Goal: Check status

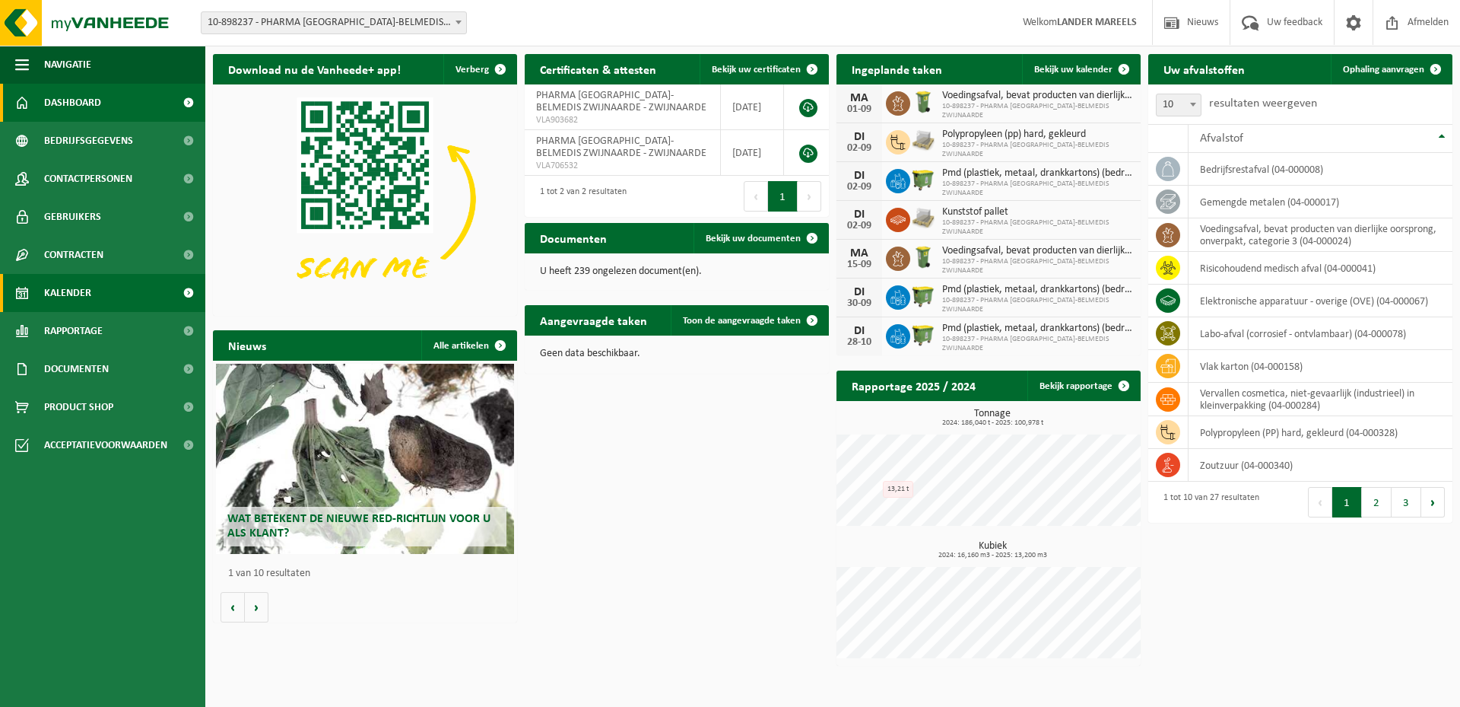
click at [74, 294] on span "Kalender" at bounding box center [67, 293] width 47 height 38
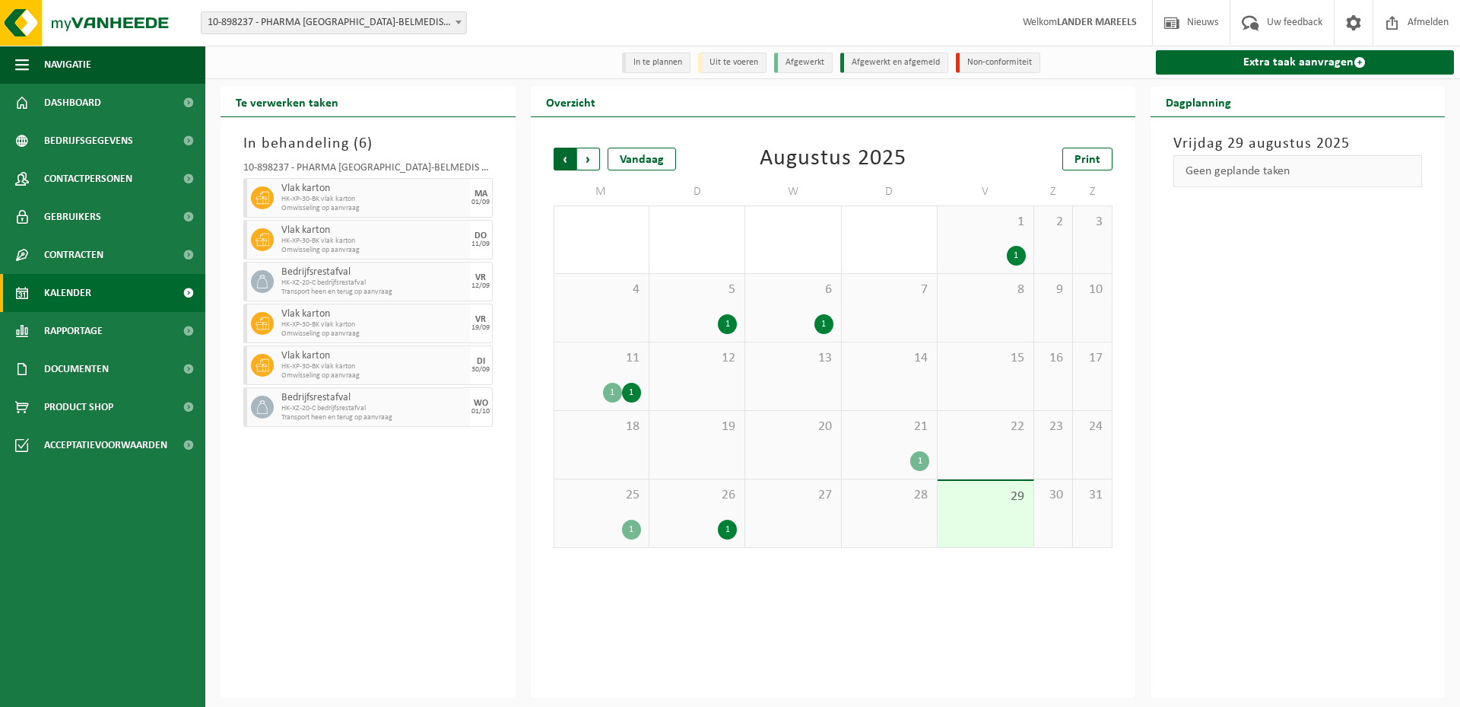
click at [590, 158] on span "Volgende" at bounding box center [588, 159] width 23 height 23
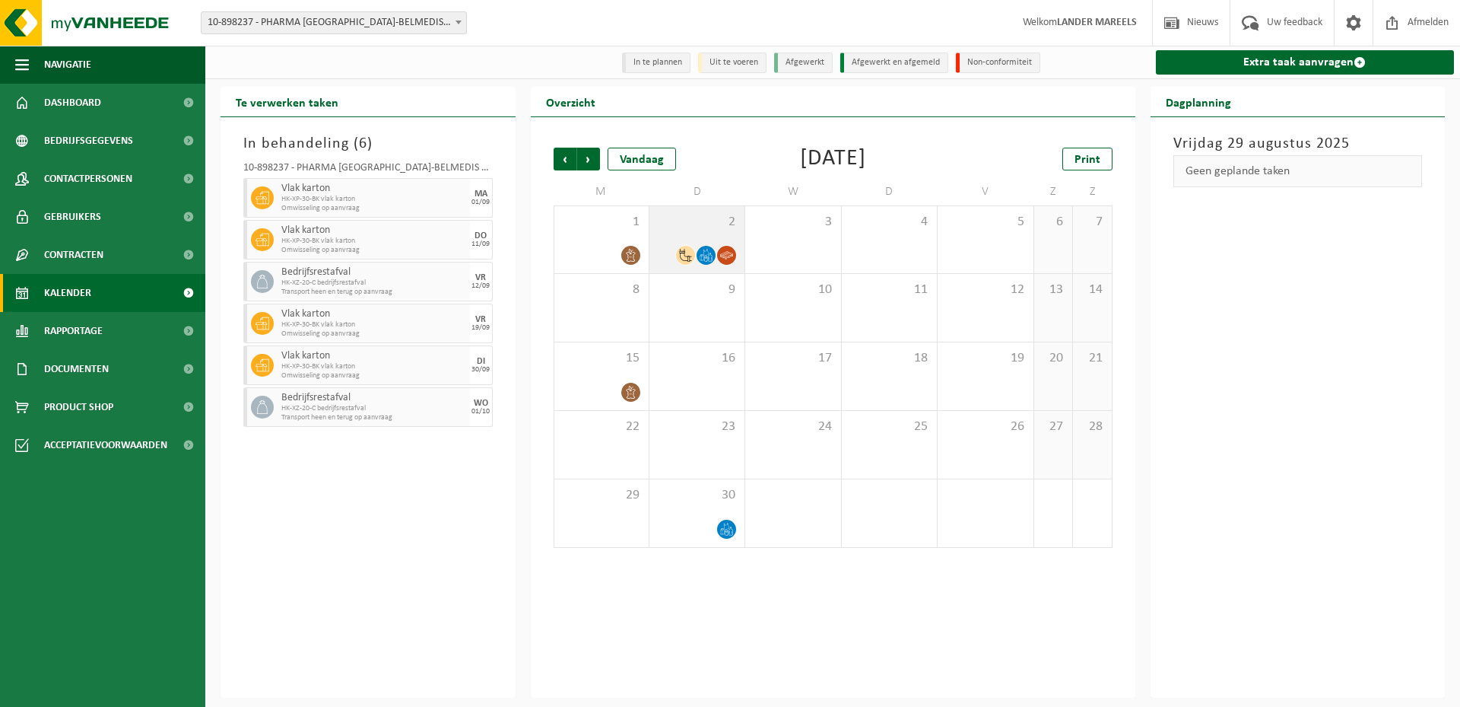
click at [700, 230] on span "2" at bounding box center [697, 222] width 80 height 17
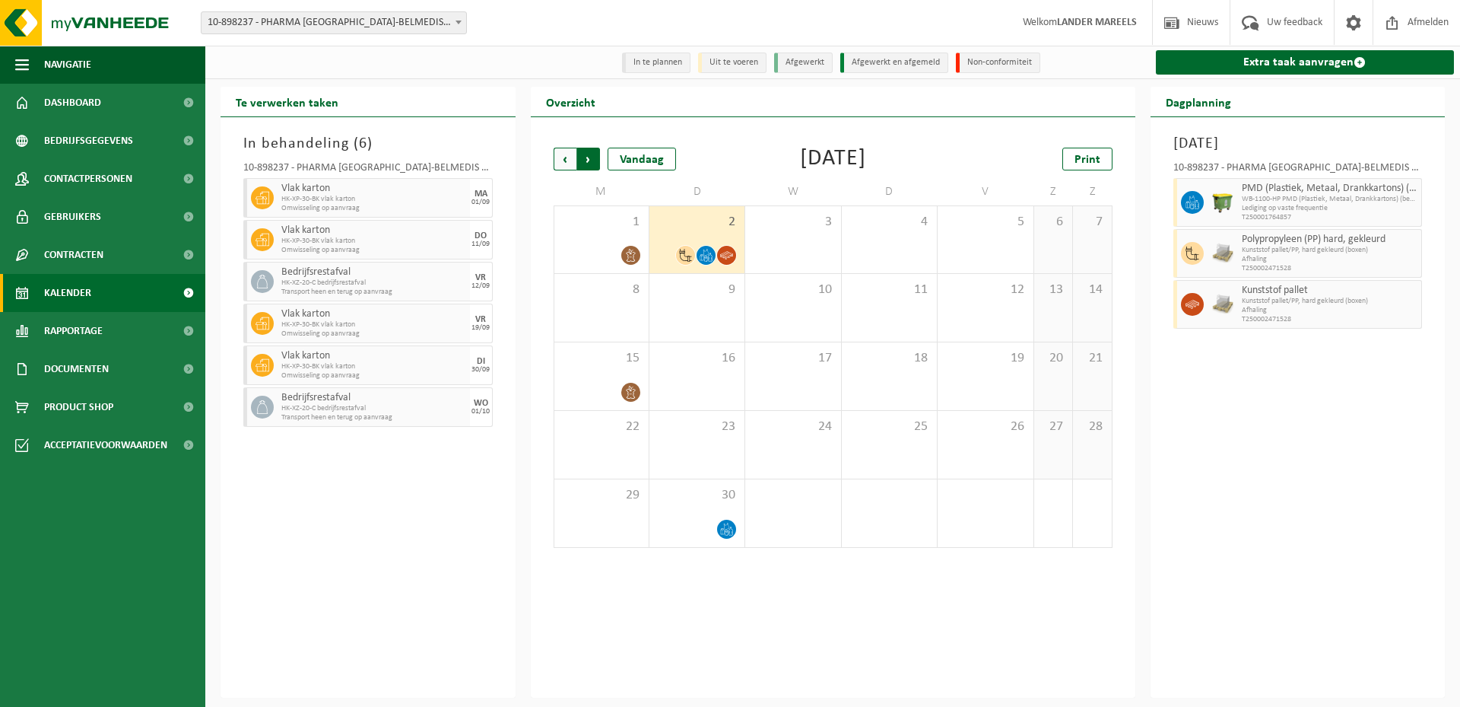
click at [565, 157] on span "Vorige" at bounding box center [565, 159] width 23 height 23
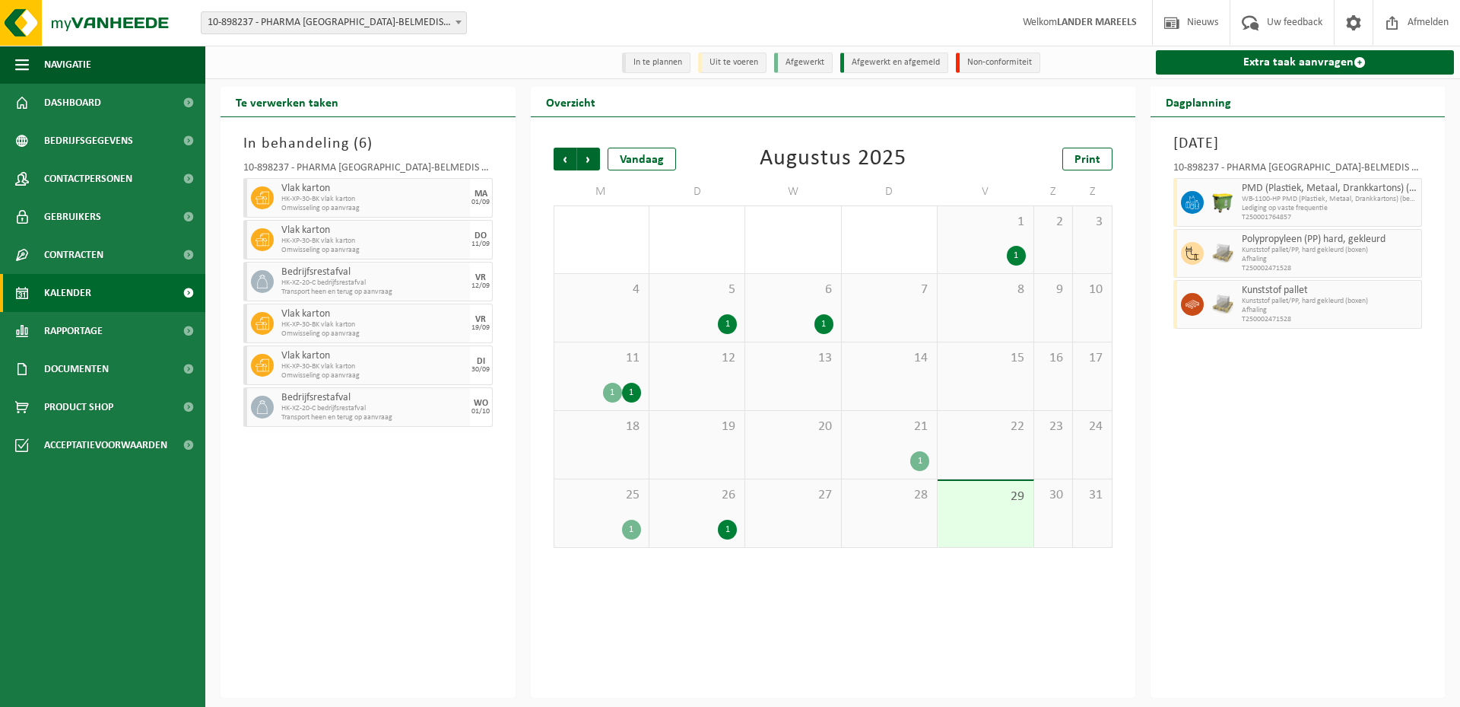
click at [714, 510] on div "26 1" at bounding box center [697, 513] width 95 height 68
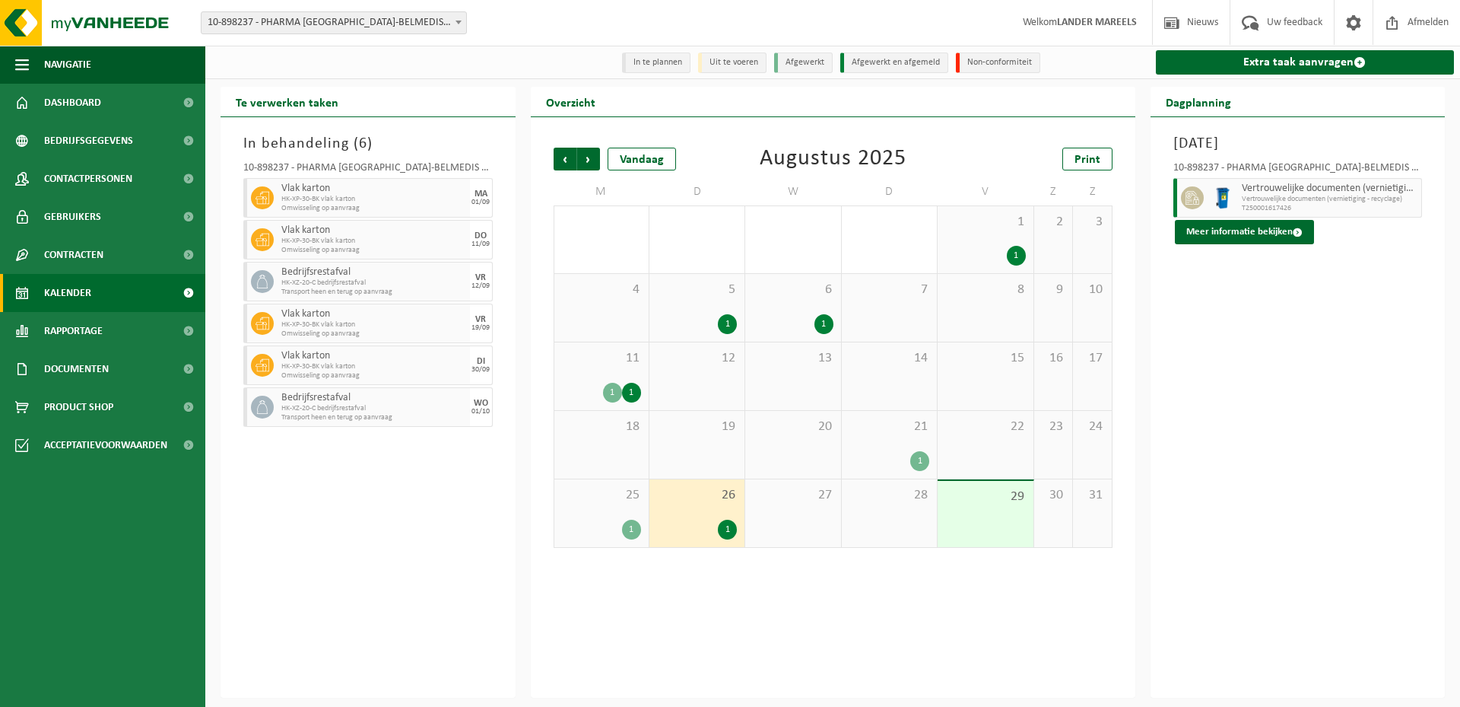
click at [621, 504] on span "25" at bounding box center [601, 495] width 79 height 17
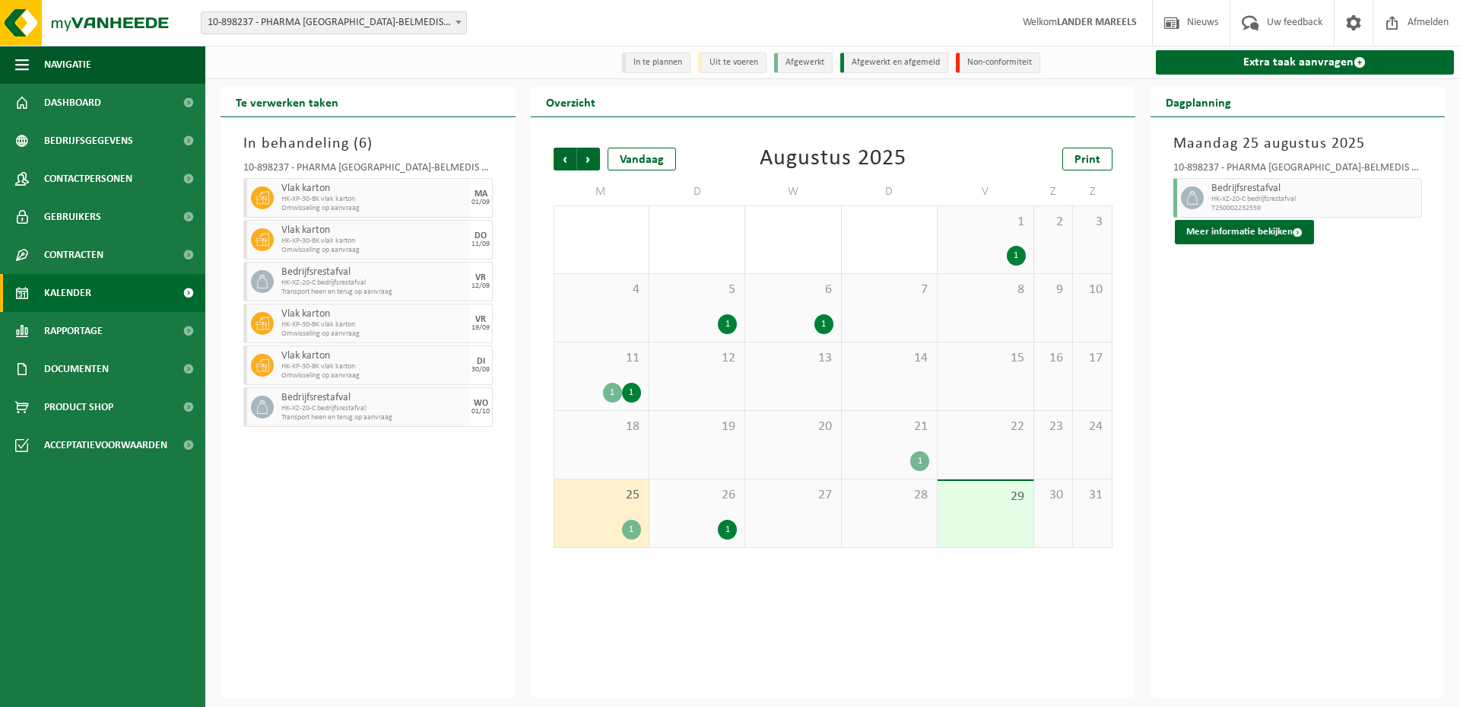
click at [444, 513] on div "In behandeling ( 6 ) 10-898237 - PHARMA [GEOGRAPHIC_DATA]-BELMEDIS ZWIJNAARDE -…" at bounding box center [368, 407] width 295 height 580
